Goal: Transaction & Acquisition: Purchase product/service

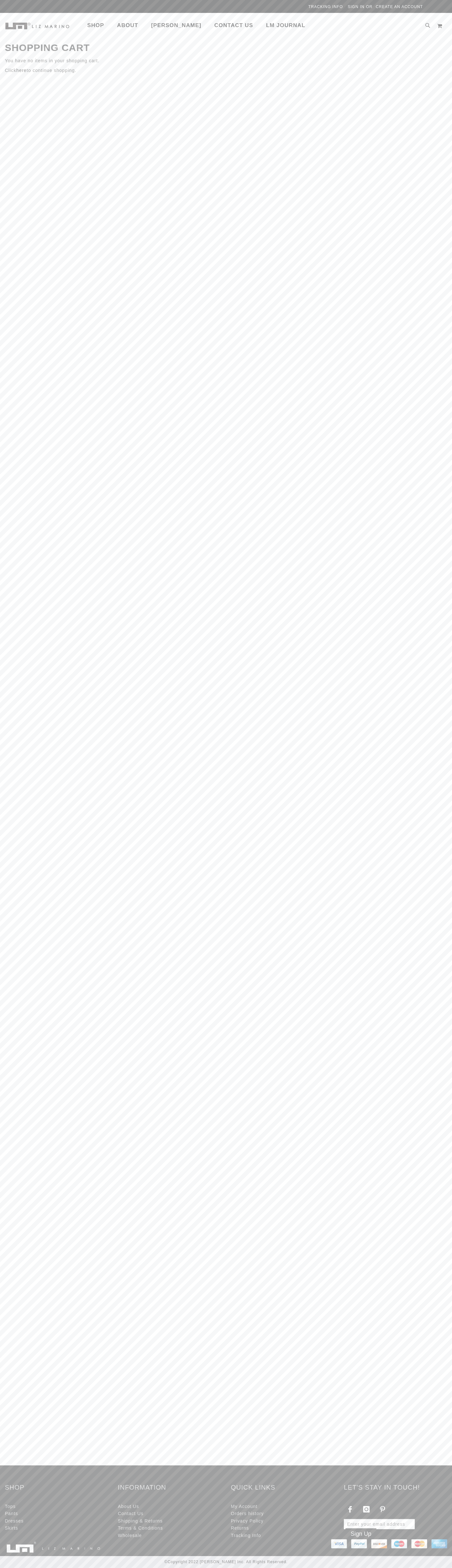
click at [13, 22] on img "store logo" at bounding box center [37, 26] width 65 height 8
click at [420, 928] on main "Shopping Cart You have no items in your shopping cart. Click here to continue s…" at bounding box center [226, 752] width 452 height 1427
click at [398, 1567] on html "The store will not work correctly in the case when cookies are disabled. Easy R…" at bounding box center [226, 784] width 452 height 1568
click at [15, 837] on main "Shopping Cart You have no items in your shopping cart. Click here to continue s…" at bounding box center [226, 752] width 452 height 1427
